Goal: Task Accomplishment & Management: Complete application form

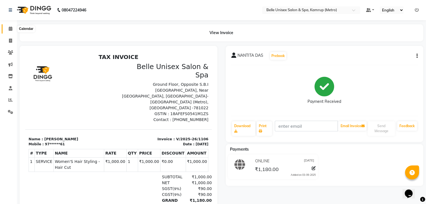
scroll to position [10, 0]
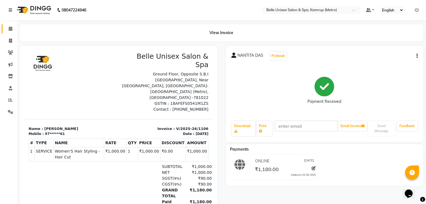
click at [13, 25] on link "Calendar" at bounding box center [8, 28] width 13 height 9
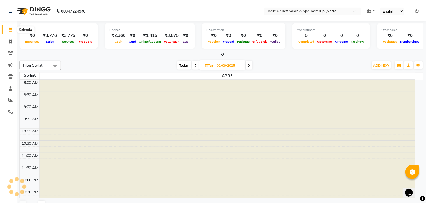
scroll to position [196, 0]
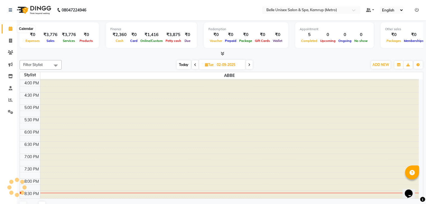
click at [12, 27] on icon at bounding box center [11, 29] width 4 height 4
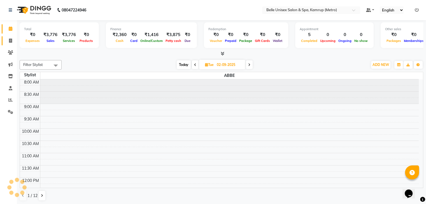
click at [12, 38] on link "Invoice" at bounding box center [8, 40] width 13 height 9
select select "service"
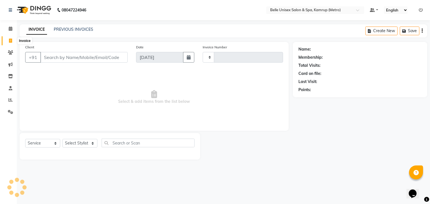
type input "1107"
select select "7291"
click at [68, 57] on input "Client" at bounding box center [83, 57] width 87 height 11
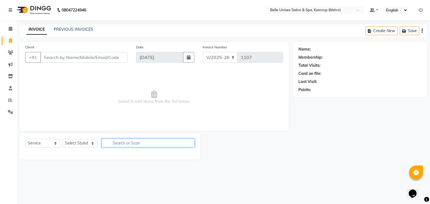
click at [128, 142] on input "text" at bounding box center [148, 143] width 93 height 9
click at [77, 142] on select "Select Stylist ABBE Admin id ALEX UHD ASEM COUNTER SALE IMLE AO JIAN JUPITARA(H…" at bounding box center [79, 143] width 35 height 9
select select "76986"
click at [62, 139] on select "Select Stylist ABBE Admin id ALEX UHD ASEM COUNTER SALE IMLE AO JIAN JUPITARA(H…" at bounding box center [79, 143] width 35 height 9
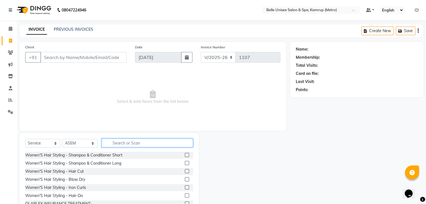
click at [119, 145] on input "text" at bounding box center [147, 143] width 91 height 9
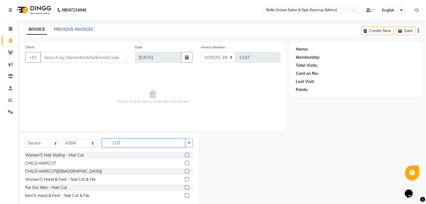
type input "CUT"
click at [187, 188] on label at bounding box center [187, 188] width 4 height 4
click at [187, 188] on input "checkbox" at bounding box center [187, 188] width 4 height 4
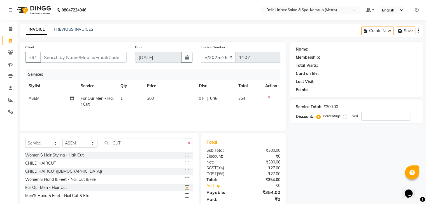
checkbox input "false"
click at [109, 58] on input "Client" at bounding box center [83, 57] width 86 height 11
type input "6"
type input "0"
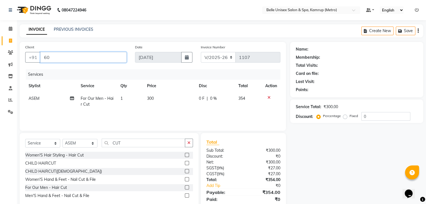
type input "6"
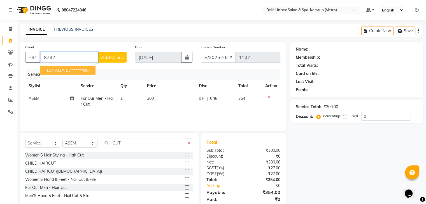
click at [58, 71] on span "D.NAGA" at bounding box center [56, 70] width 18 height 6
type input "87******95"
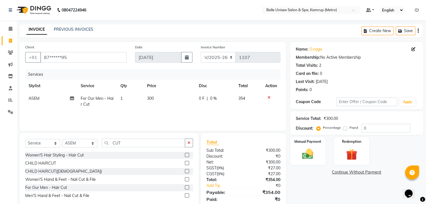
scroll to position [20, 0]
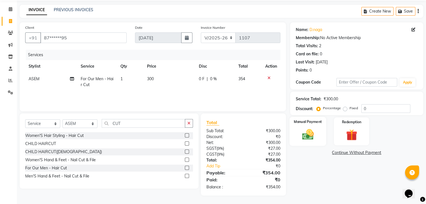
click at [316, 127] on div "Manual Payment" at bounding box center [307, 131] width 37 height 29
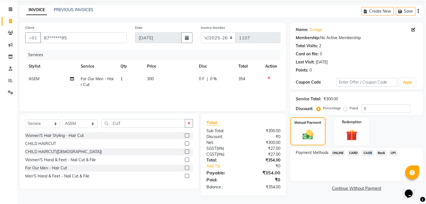
click at [367, 152] on span "CASH" at bounding box center [367, 153] width 12 height 6
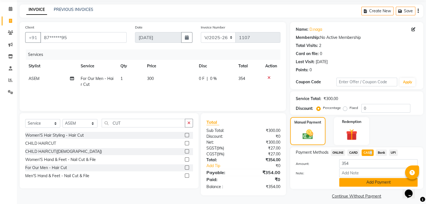
click at [353, 183] on button "Add Payment" at bounding box center [378, 182] width 78 height 9
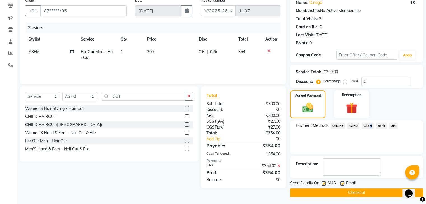
scroll to position [48, 0]
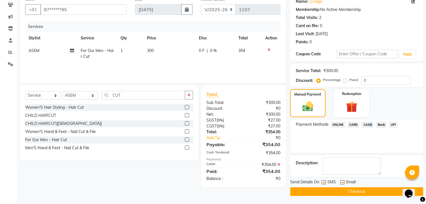
click at [350, 193] on button "Checkout" at bounding box center [356, 192] width 133 height 9
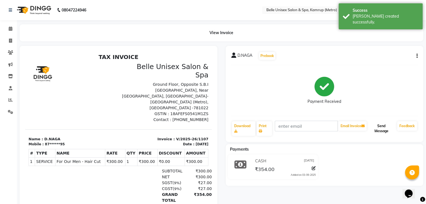
click at [382, 125] on button "Send Message" at bounding box center [380, 128] width 27 height 15
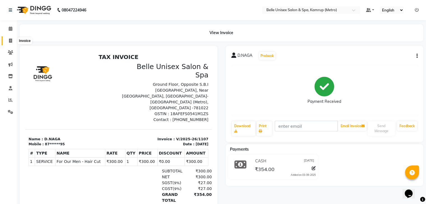
click at [11, 38] on span at bounding box center [11, 41] width 10 height 6
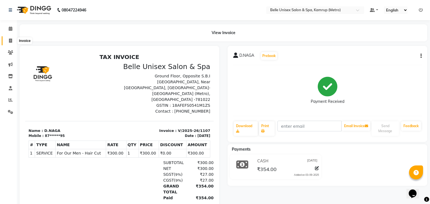
select select "service"
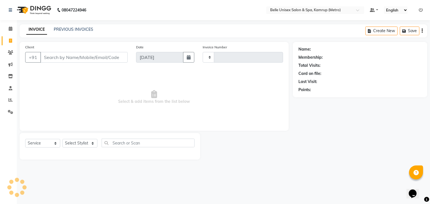
type input "1108"
select select "7291"
click at [89, 29] on link "PREVIOUS INVOICES" at bounding box center [73, 29] width 39 height 5
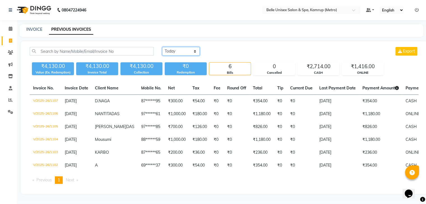
click at [189, 53] on select "Today Yesterday Custom Range" at bounding box center [181, 51] width 38 height 9
select select "yesterday"
click at [162, 47] on select "Today Yesterday Custom Range" at bounding box center [181, 51] width 38 height 9
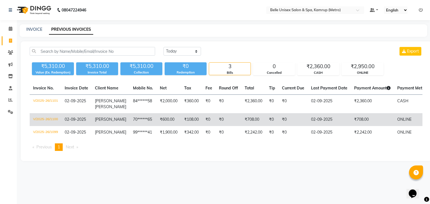
click at [219, 115] on td "₹0" at bounding box center [229, 119] width 26 height 13
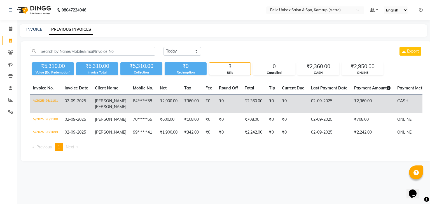
click at [191, 96] on td "₹360.00" at bounding box center [191, 104] width 21 height 19
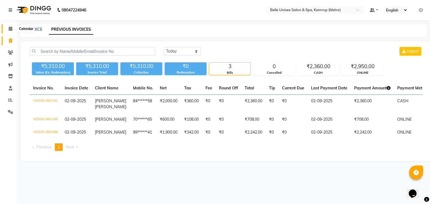
click at [13, 30] on span at bounding box center [11, 29] width 10 height 6
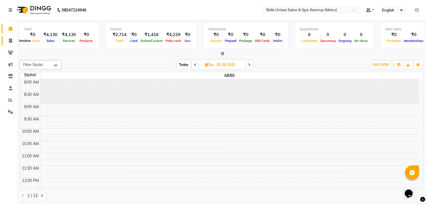
click at [9, 40] on icon at bounding box center [10, 41] width 3 height 4
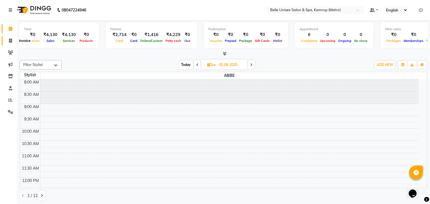
select select "7291"
select select "service"
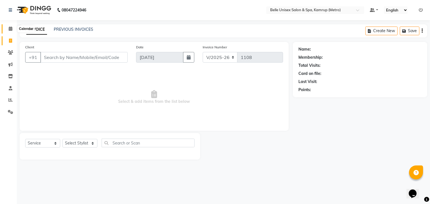
click at [7, 26] on span at bounding box center [11, 29] width 10 height 6
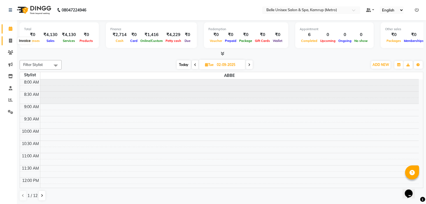
click at [11, 39] on icon at bounding box center [10, 41] width 3 height 4
select select "service"
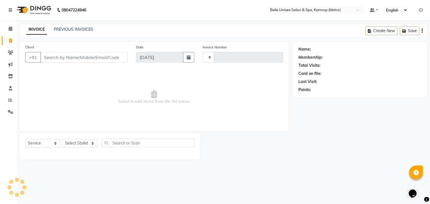
type input "1108"
select select "7291"
click at [89, 144] on select "Select Stylist ABBE Admin id ALEX UHD ASEM COUNTER SALE IMLE AO JIAN JUPITARA(H…" at bounding box center [79, 143] width 35 height 9
select select "75238"
click at [62, 139] on select "Select Stylist ABBE Admin id ALEX UHD ASEM COUNTER SALE IMLE AO JIAN JUPITARA(H…" at bounding box center [79, 143] width 35 height 9
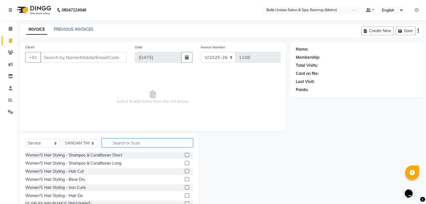
click at [128, 143] on input "text" at bounding box center [147, 143] width 91 height 9
type input "HAIR SPA"
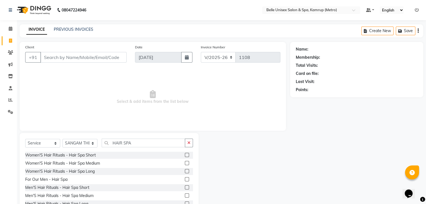
click at [185, 156] on label at bounding box center [187, 155] width 4 height 4
click at [185, 156] on input "checkbox" at bounding box center [187, 156] width 4 height 4
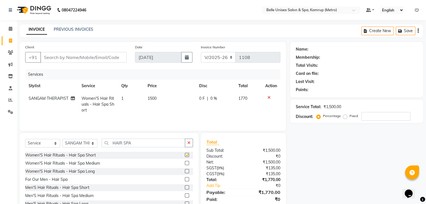
checkbox input "false"
click at [185, 163] on label at bounding box center [187, 163] width 4 height 4
click at [185, 163] on input "checkbox" at bounding box center [187, 164] width 4 height 4
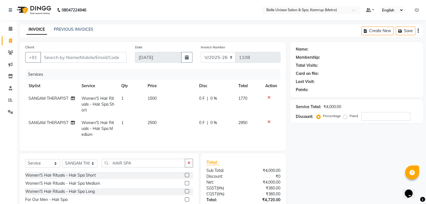
click at [266, 122] on div at bounding box center [271, 122] width 12 height 4
click at [268, 121] on icon at bounding box center [268, 122] width 3 height 4
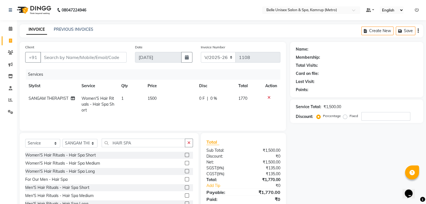
click at [268, 99] on icon at bounding box center [268, 98] width 3 height 4
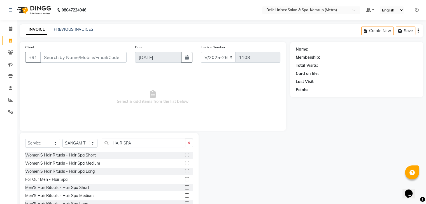
click at [185, 162] on label at bounding box center [187, 163] width 4 height 4
click at [185, 162] on input "checkbox" at bounding box center [187, 164] width 4 height 4
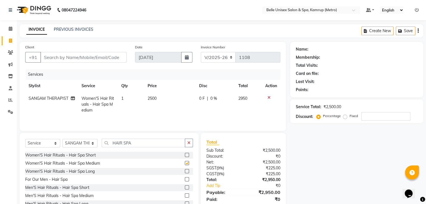
checkbox input "false"
click at [159, 98] on td "2500" at bounding box center [169, 104] width 51 height 24
select select "75238"
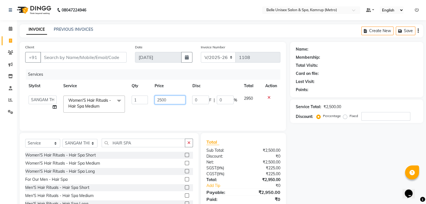
click at [172, 98] on input "2500" at bounding box center [169, 100] width 31 height 9
type input "2000"
click at [172, 117] on div "Services Stylist Service Qty Price Disc Total Action ABBE Admin id ALEX UHD ASE…" at bounding box center [152, 97] width 255 height 56
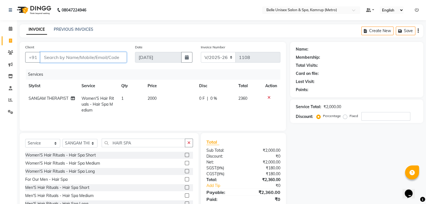
click at [86, 58] on input "Client" at bounding box center [83, 57] width 86 height 11
type input "7"
type input "0"
type input "7086450119"
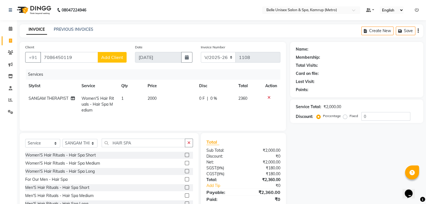
click at [118, 57] on span "Add Client" at bounding box center [112, 58] width 22 height 6
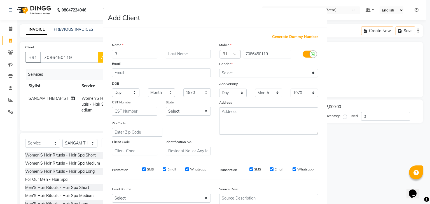
type input "B"
click at [193, 56] on input "text" at bounding box center [188, 54] width 45 height 9
type input "MUSAHARI"
click at [310, 73] on select "Select Male Female Other Prefer Not To Say" at bounding box center [268, 73] width 99 height 9
select select "female"
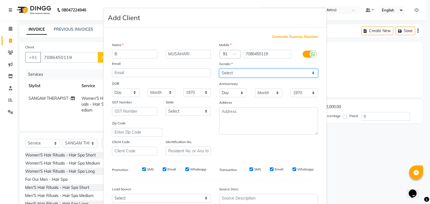
click at [219, 69] on select "Select Male Female Other Prefer Not To Say" at bounding box center [268, 73] width 99 height 9
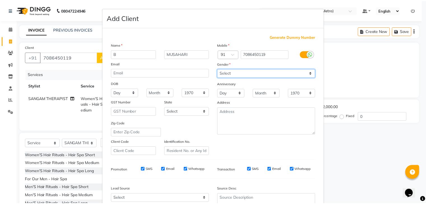
scroll to position [57, 0]
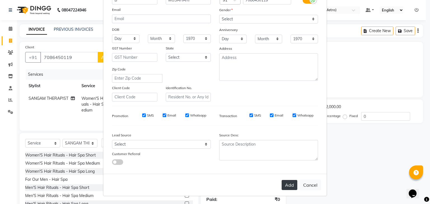
click at [285, 184] on button "Add" at bounding box center [290, 185] width 16 height 10
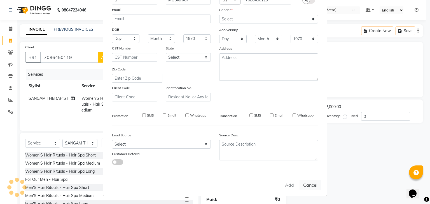
type input "70******19"
select select
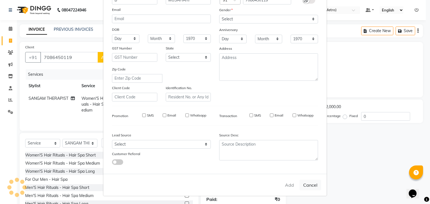
select select
checkbox input "false"
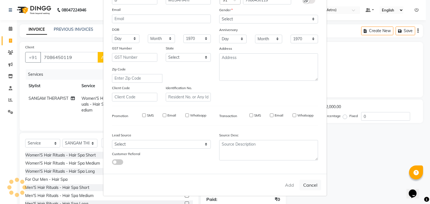
checkbox input "false"
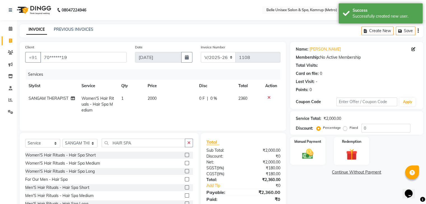
scroll to position [20, 0]
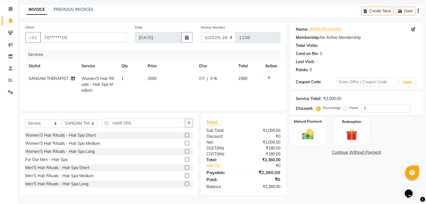
click at [315, 130] on img at bounding box center [307, 134] width 19 height 13
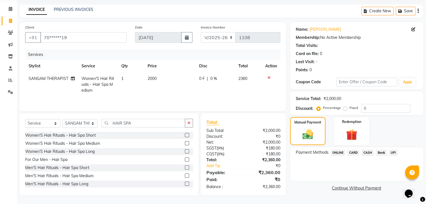
click at [342, 153] on span "ONLINE" at bounding box center [338, 153] width 15 height 6
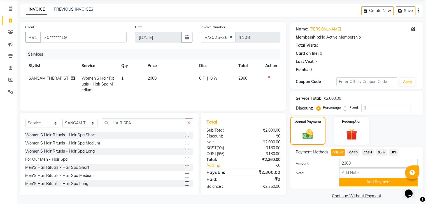
scroll to position [25, 0]
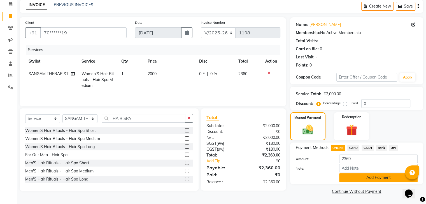
click at [374, 178] on button "Add Payment" at bounding box center [378, 178] width 78 height 9
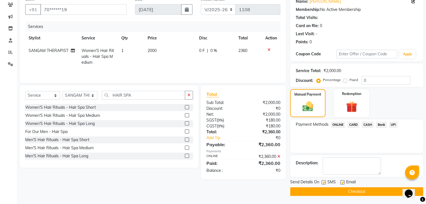
scroll to position [48, 0]
click at [373, 194] on button "Checkout" at bounding box center [356, 192] width 133 height 9
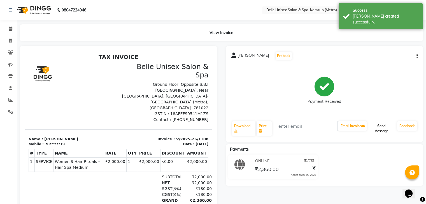
click at [384, 131] on button "Send Message" at bounding box center [380, 128] width 27 height 15
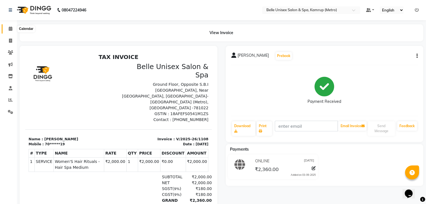
click at [11, 29] on icon at bounding box center [11, 29] width 4 height 4
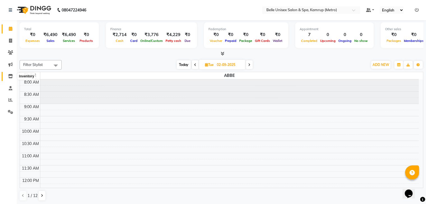
click at [11, 76] on icon at bounding box center [10, 76] width 5 height 4
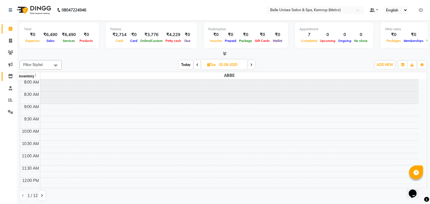
select select
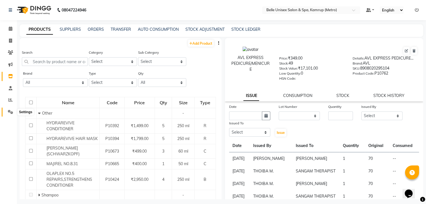
click at [10, 112] on icon at bounding box center [10, 112] width 5 height 4
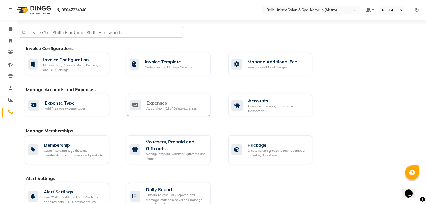
click at [158, 106] on div "Add / View / Edit / Delete expenses" at bounding box center [171, 108] width 50 height 5
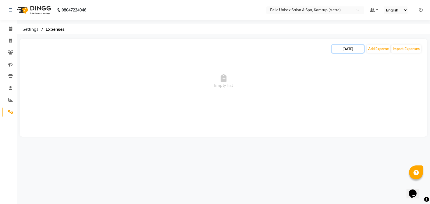
click at [347, 49] on input "03-09-2025" at bounding box center [348, 49] width 32 height 8
select select "9"
select select "2025"
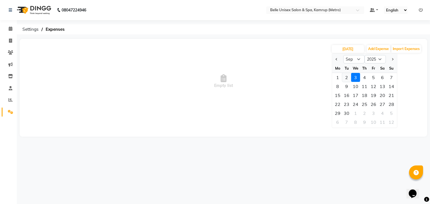
click at [347, 75] on div "2" at bounding box center [346, 77] width 9 height 9
type input "02-09-2025"
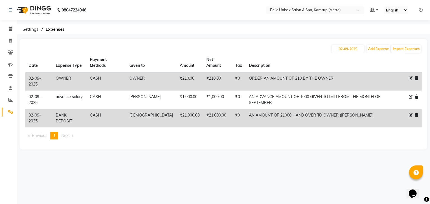
click at [196, 132] on ul "Previous page 1 / 1 You're on page 1 Next page" at bounding box center [223, 136] width 396 height 8
click at [348, 46] on input "02-09-2025" at bounding box center [348, 49] width 32 height 8
select select "9"
select select "2025"
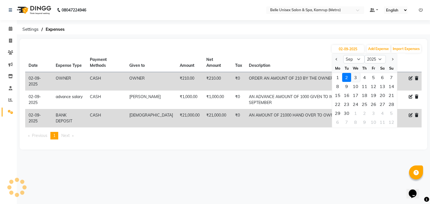
click at [353, 74] on div "3" at bounding box center [355, 77] width 9 height 9
type input "03-09-2025"
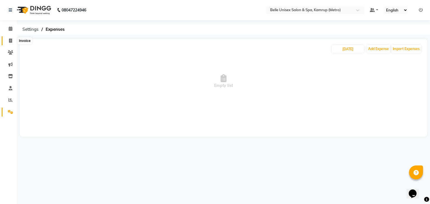
click at [9, 42] on icon at bounding box center [10, 41] width 3 height 4
select select "service"
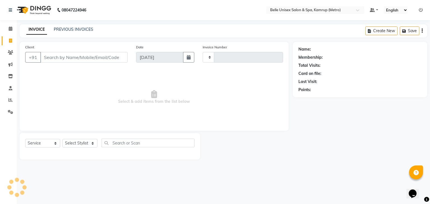
type input "1109"
select select "7291"
click at [9, 29] on icon at bounding box center [11, 29] width 4 height 4
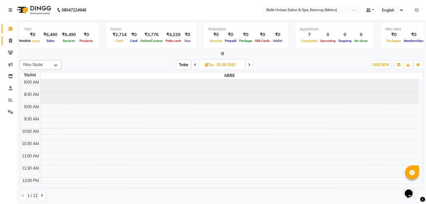
click at [11, 41] on icon at bounding box center [10, 41] width 3 height 4
select select "7291"
select select "service"
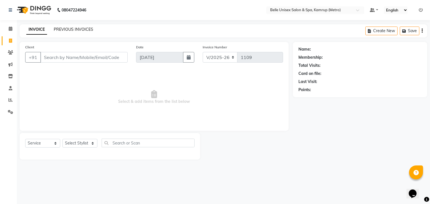
click at [76, 31] on link "PREVIOUS INVOICES" at bounding box center [73, 29] width 39 height 5
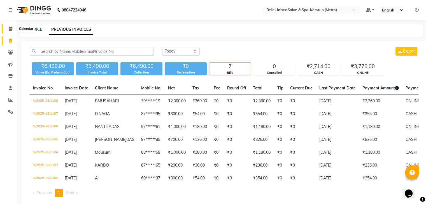
click at [11, 31] on span at bounding box center [11, 29] width 10 height 6
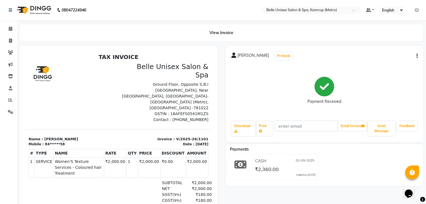
scroll to position [10, 0]
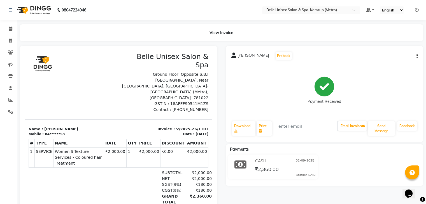
click at [16, 30] on div "View Invoice" at bounding box center [221, 32] width 412 height 17
click at [13, 29] on span at bounding box center [11, 29] width 10 height 6
